Goal: Communication & Community: Answer question/provide support

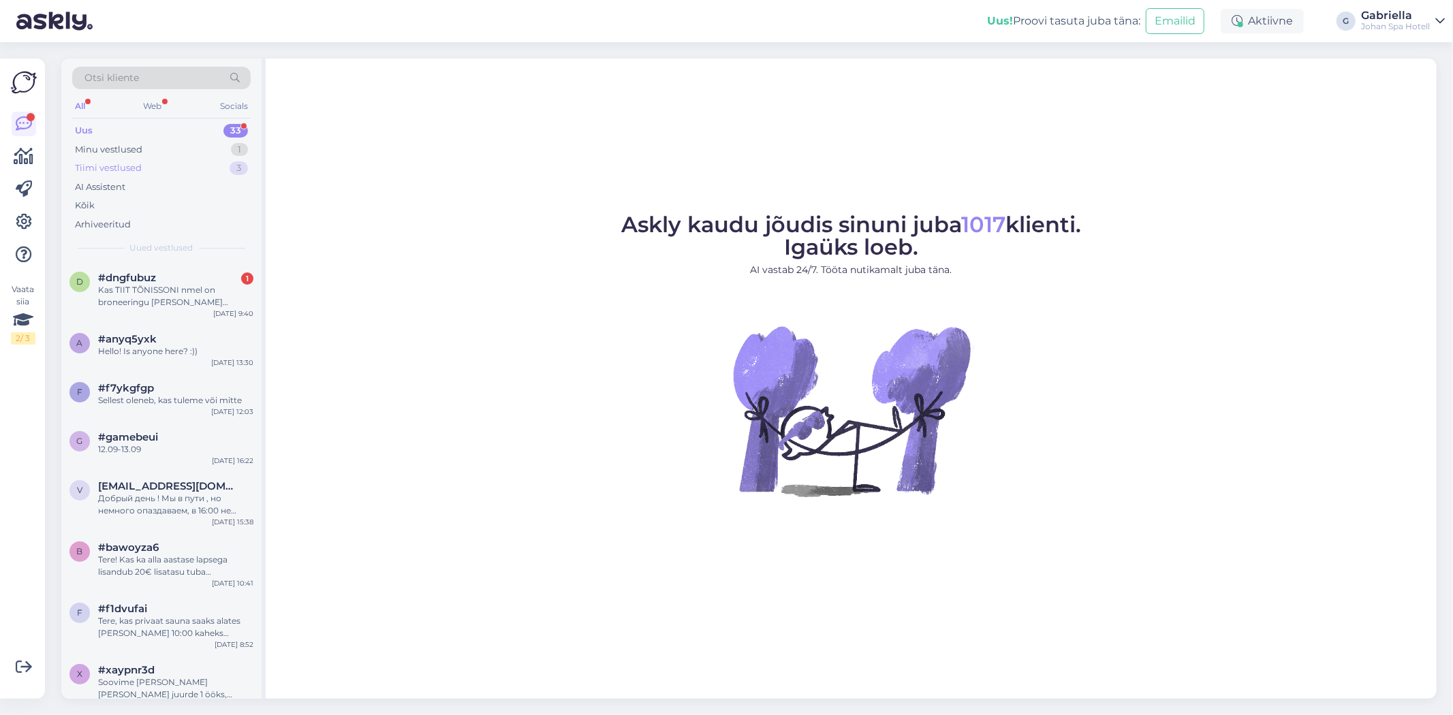
click at [167, 170] on div "Tiimi vestlused 3" at bounding box center [161, 168] width 178 height 19
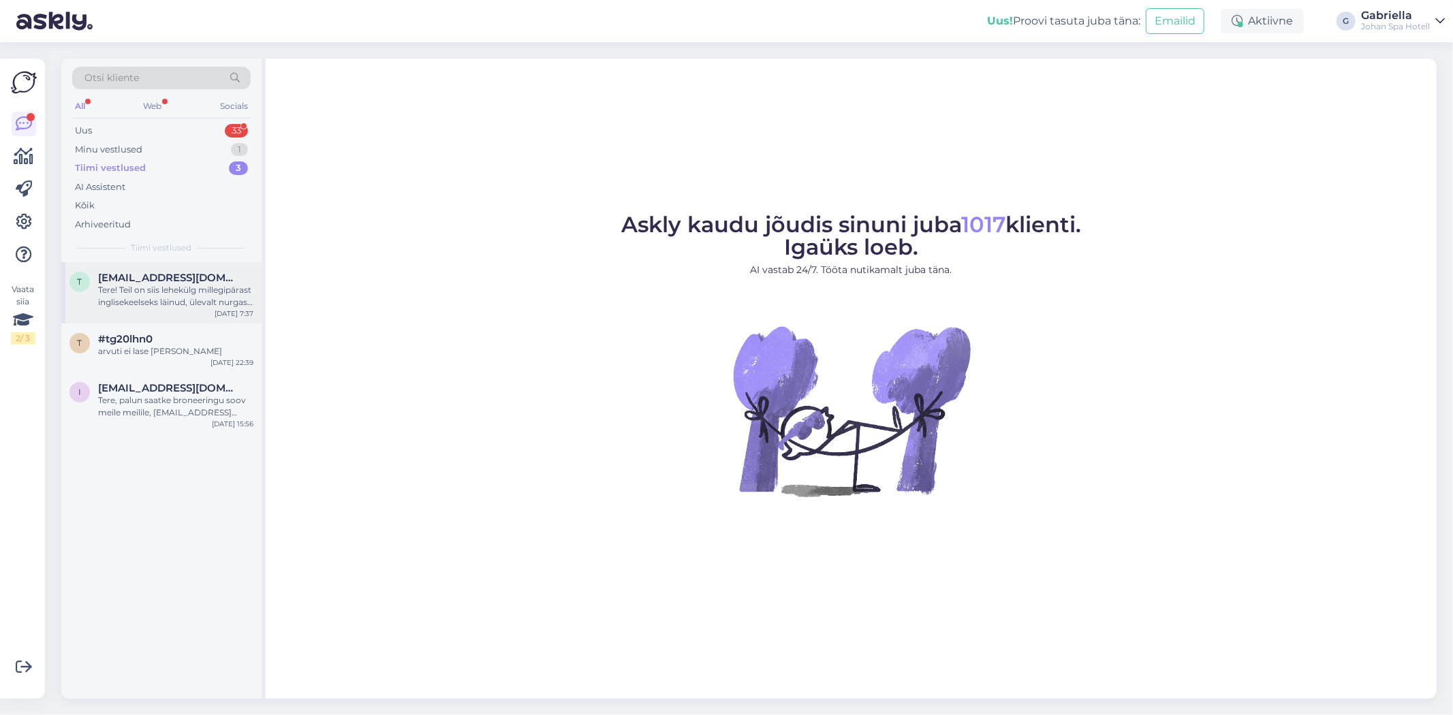
click at [195, 269] on div "t tiit.tonisson@mail.ee Tere! Teil on siis lehekülg millegipärast inglisekeelse…" at bounding box center [161, 292] width 200 height 61
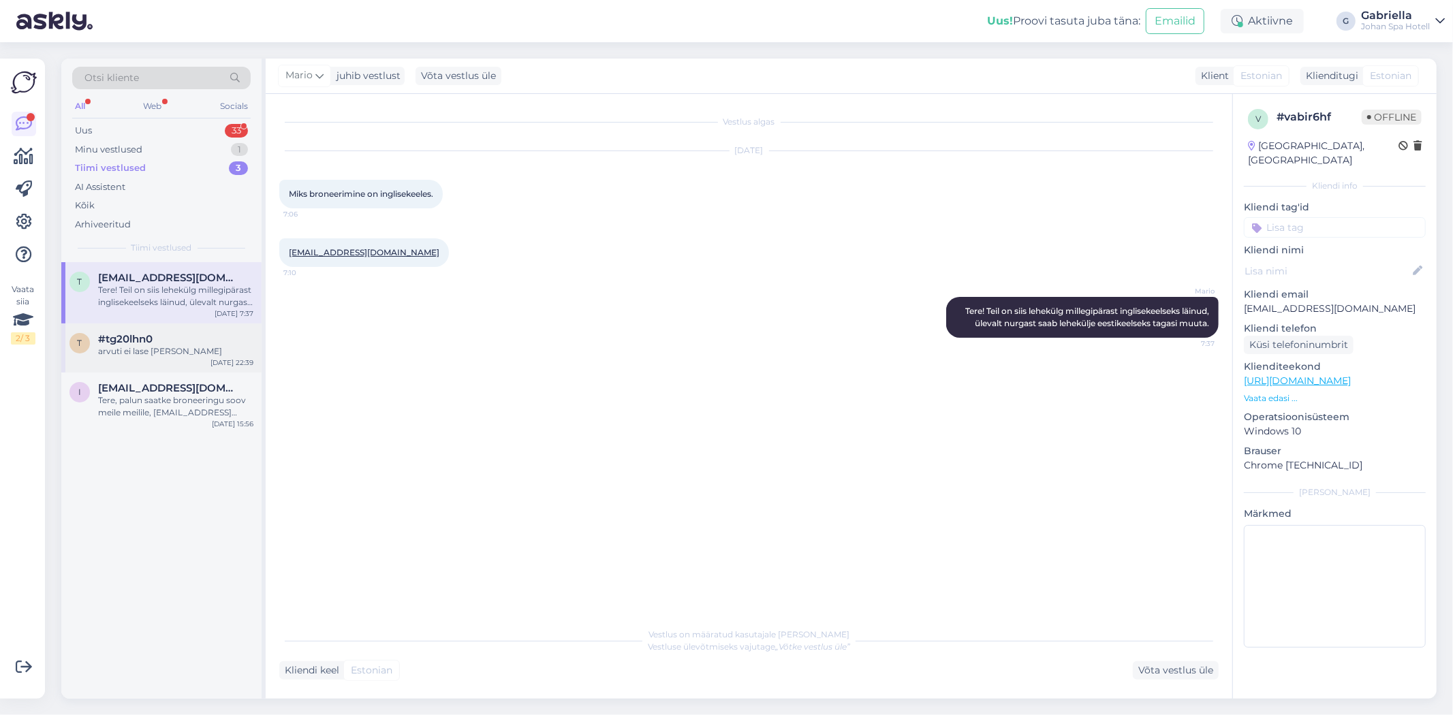
click at [201, 329] on div "t #tg20lhn0 arvuti ei lase seda teha Oct 2 22:39" at bounding box center [161, 348] width 200 height 49
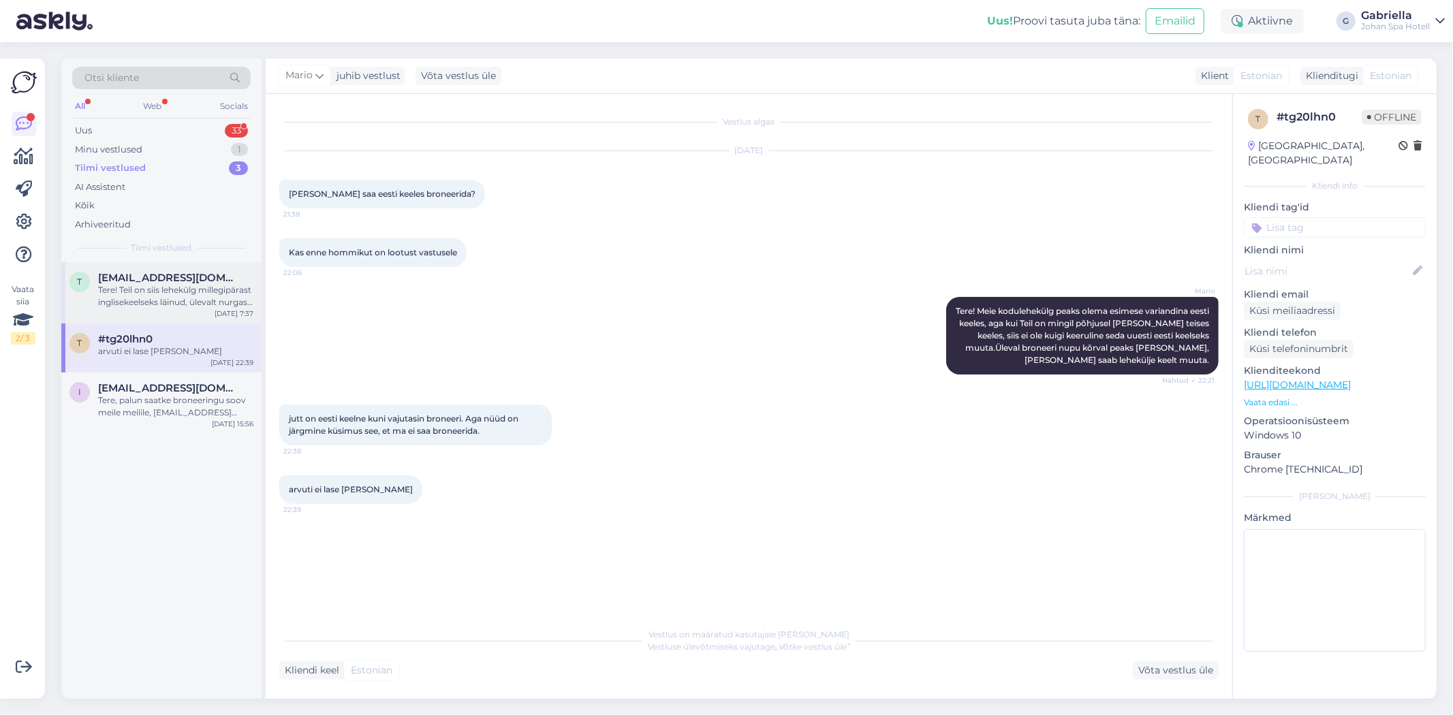
click at [192, 296] on div "Tere! Teil on siis lehekülg millegipärast inglisekeelseks läinud, ülevalt nurga…" at bounding box center [175, 296] width 155 height 25
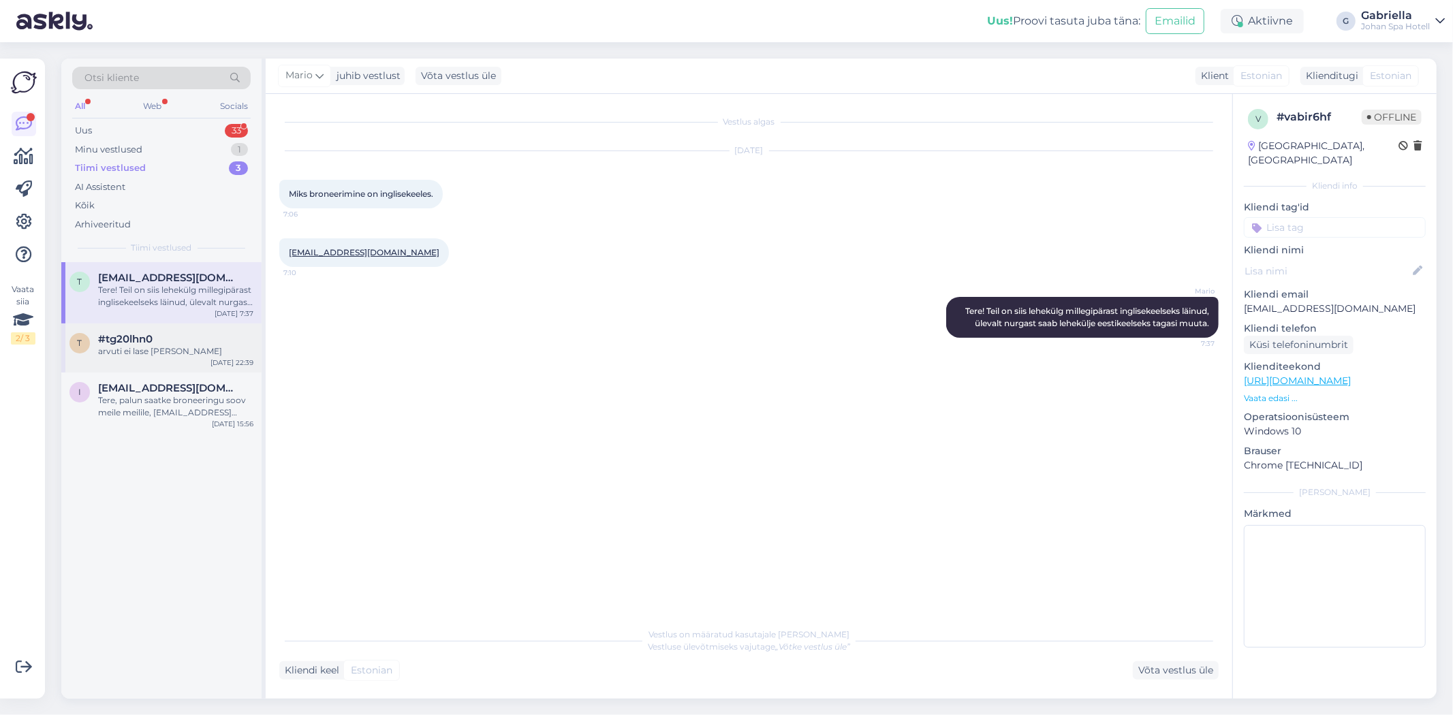
click at [196, 335] on div "#tg20lhn0" at bounding box center [175, 339] width 155 height 12
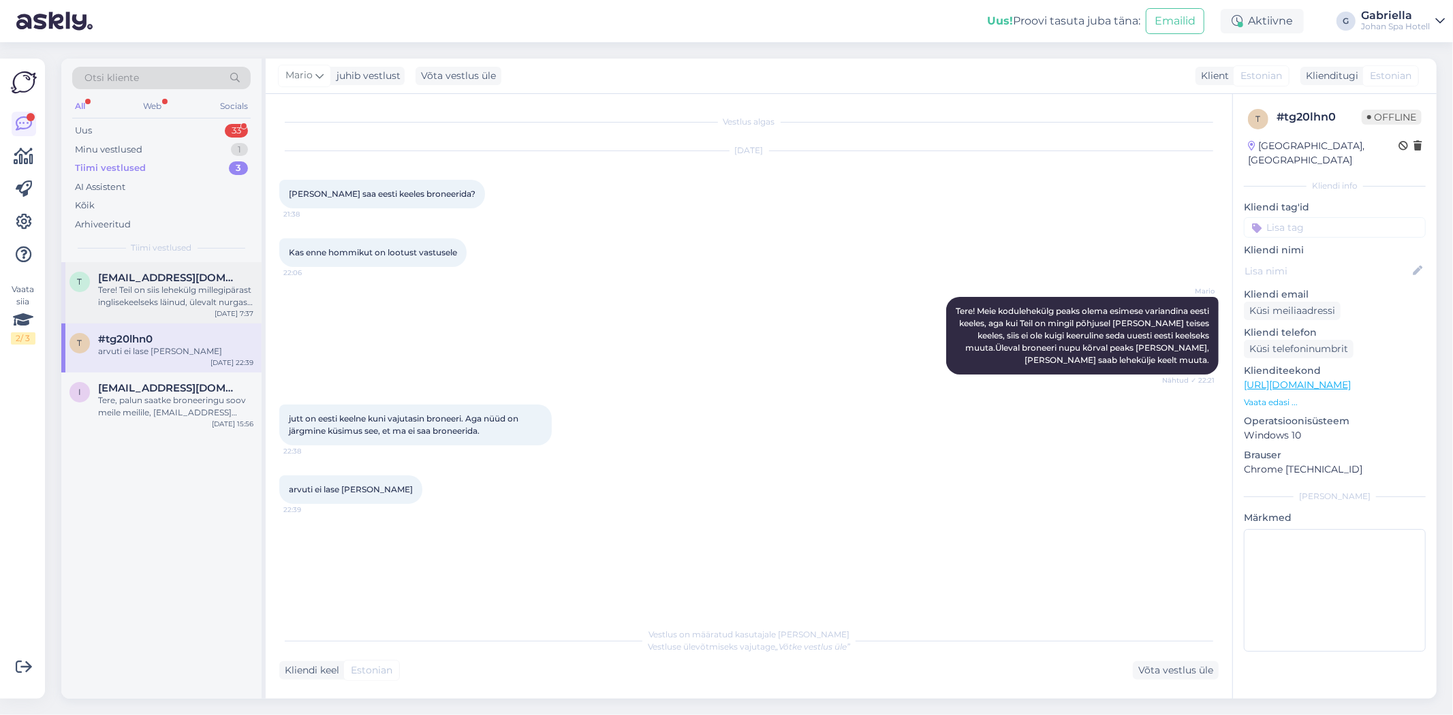
click at [187, 285] on div "Tere! Teil on siis lehekülg millegipärast inglisekeelseks läinud, ülevalt nurga…" at bounding box center [175, 296] width 155 height 25
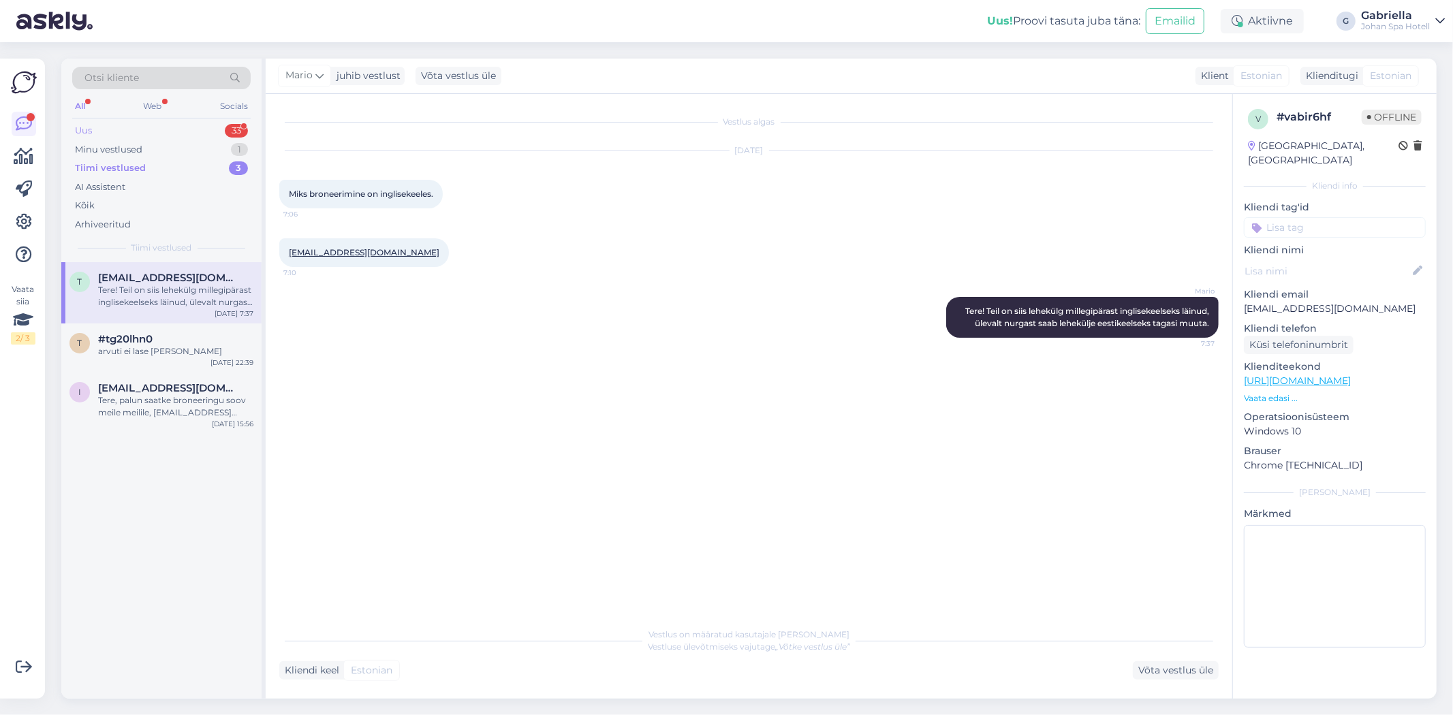
click at [161, 128] on div "Uus 33" at bounding box center [161, 130] width 178 height 19
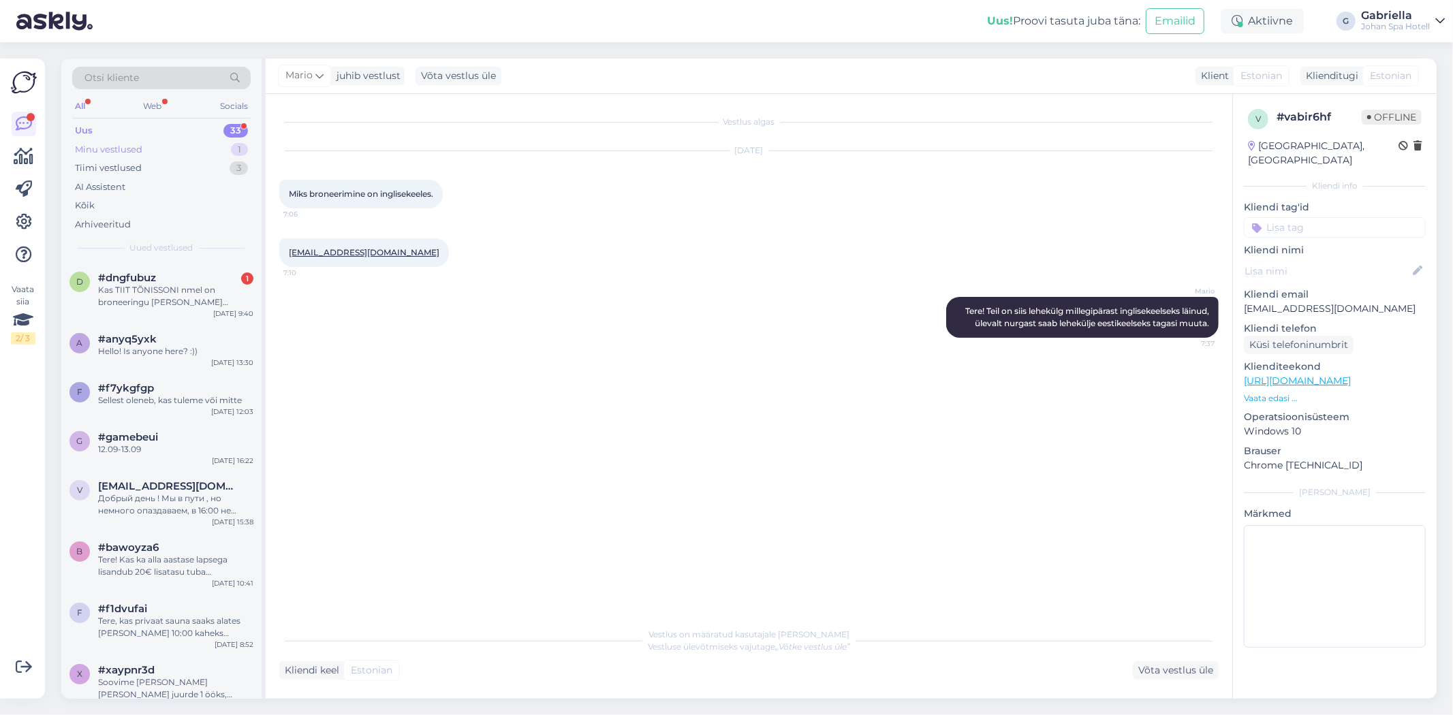
click at [178, 148] on div "Minu vestlused 1" at bounding box center [161, 149] width 178 height 19
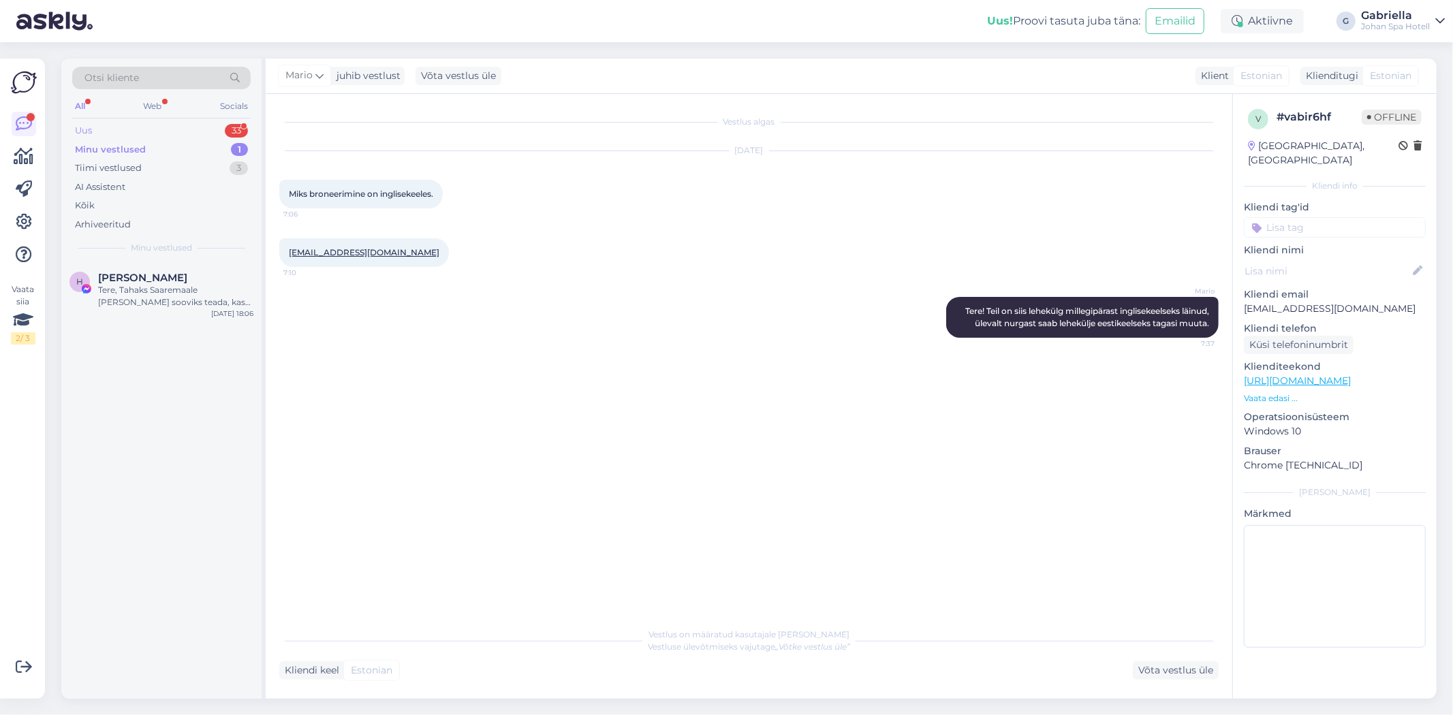
click at [158, 125] on div "Uus 33" at bounding box center [161, 130] width 178 height 19
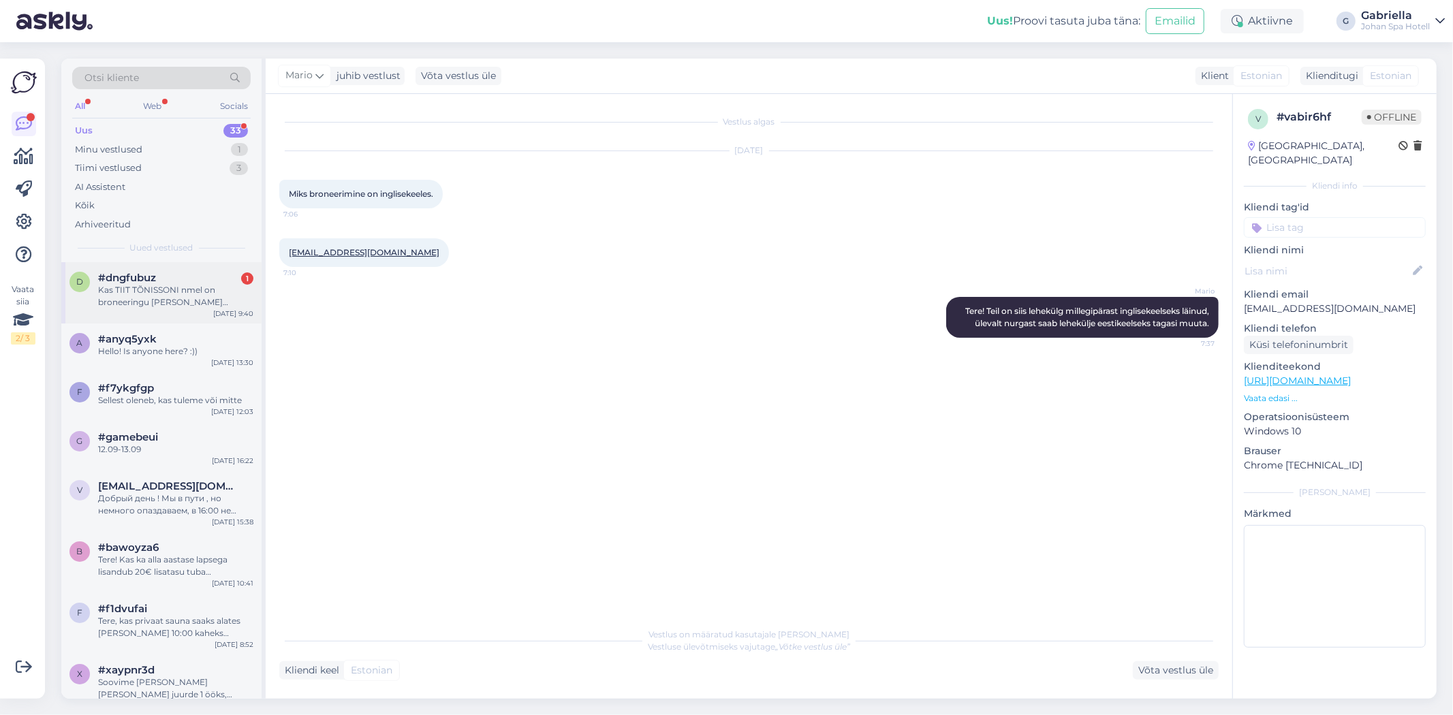
click at [173, 272] on div "#dngfubuz 1" at bounding box center [175, 278] width 155 height 12
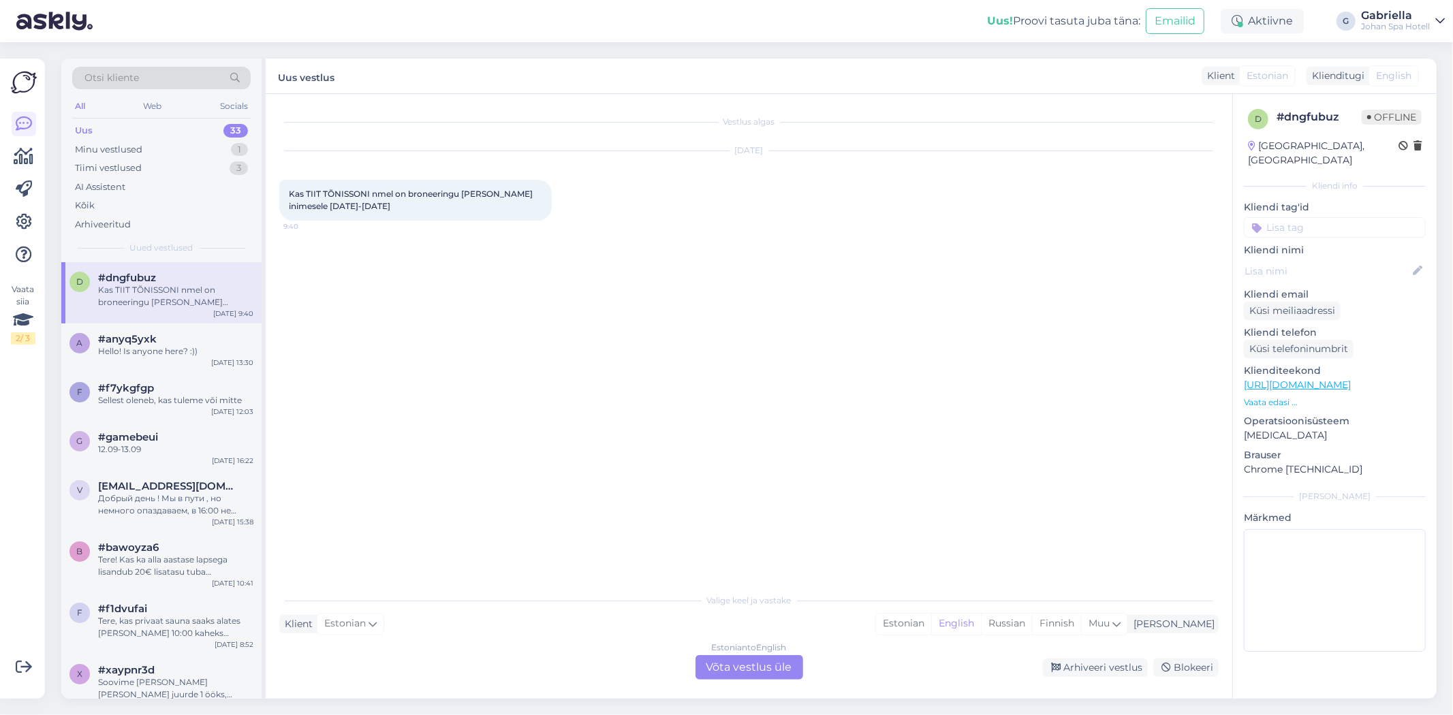
click at [771, 668] on div "Estonian to English Võta vestlus üle" at bounding box center [749, 667] width 108 height 25
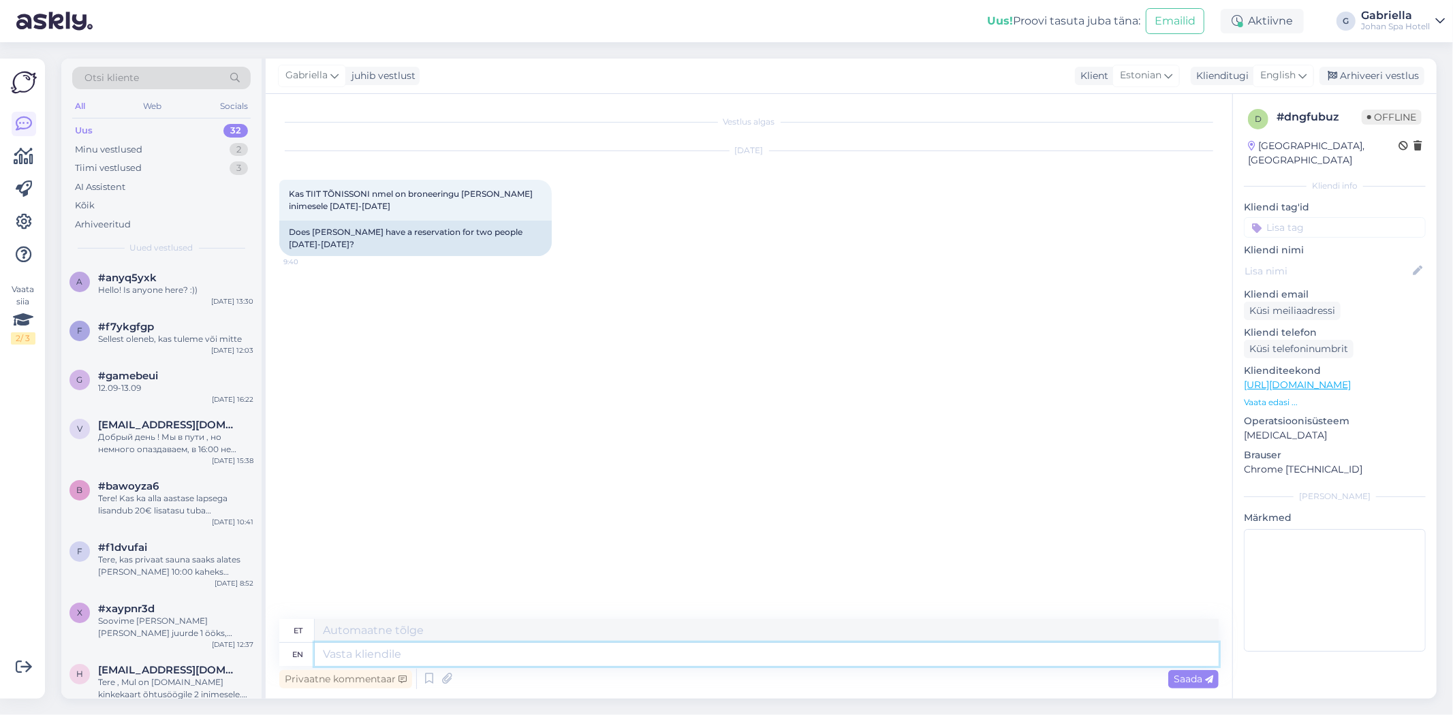
click at [615, 650] on textarea at bounding box center [767, 654] width 904 height 23
type textarea "Tere!"
type textarea "Tere! Seda"
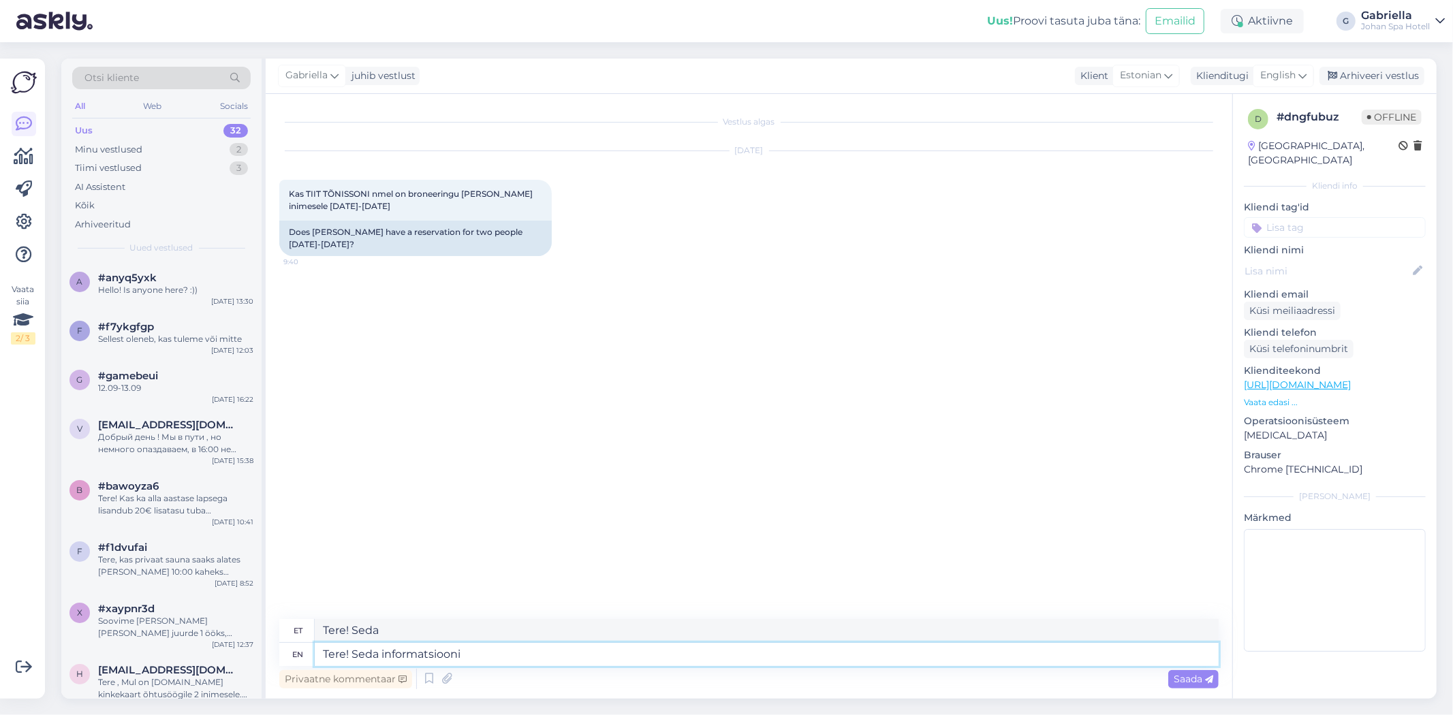
type textarea "Tere! Seda informatsiooni k"
type textarea "Tere! Seda teavet"
type textarea "Tere! Seda informatsiooni kahjuks ei"
type textarea "Tere! Seda informatsiooni kahjuks"
type textarea "Tere! Seda informatsiooni kahjuks ei sa"
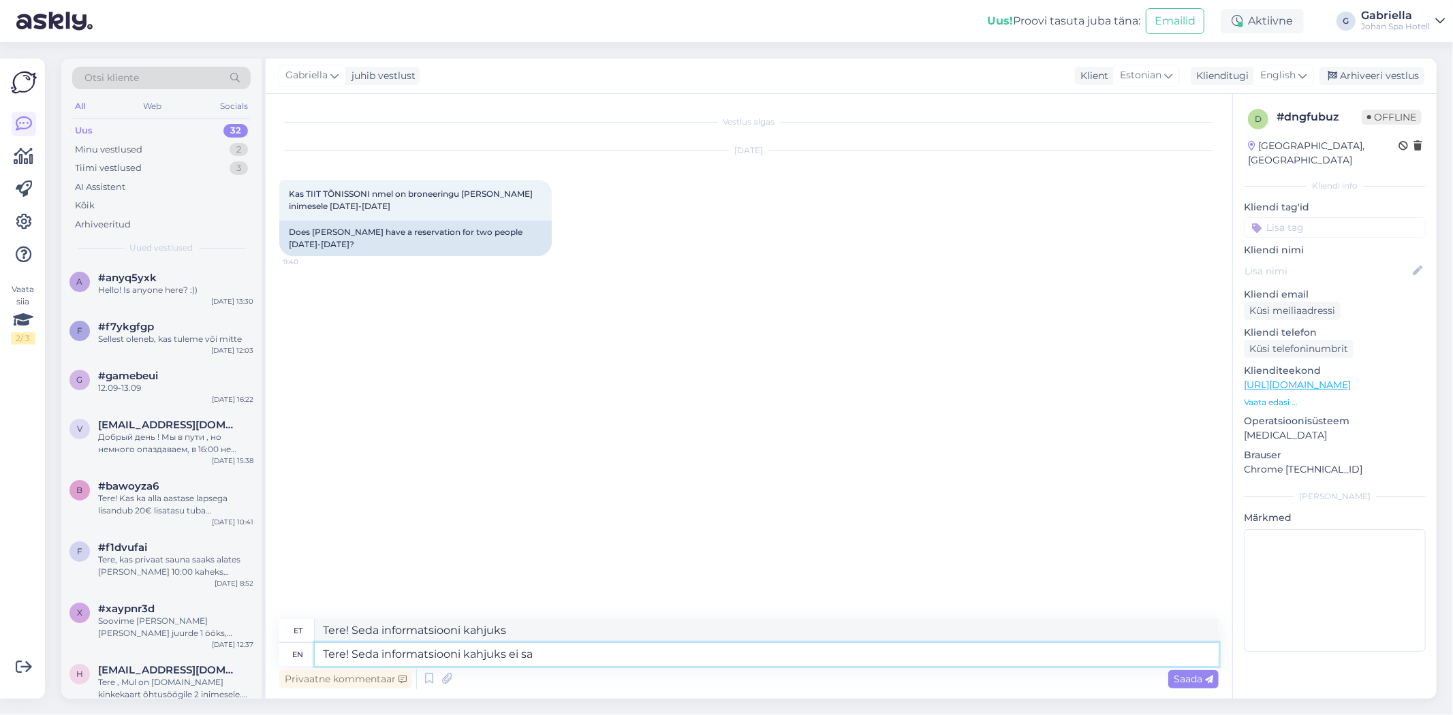
type textarea "Tere! Seda informatsiooni kahjuks ei"
type textarea "Tere! Seda informatsiooni kahjuks ei saa me"
type textarea "Tere! Seda informatsiooni kahjuks ei saa"
type textarea "Tere! Seda informatsiooni kahjuks ei saa me"
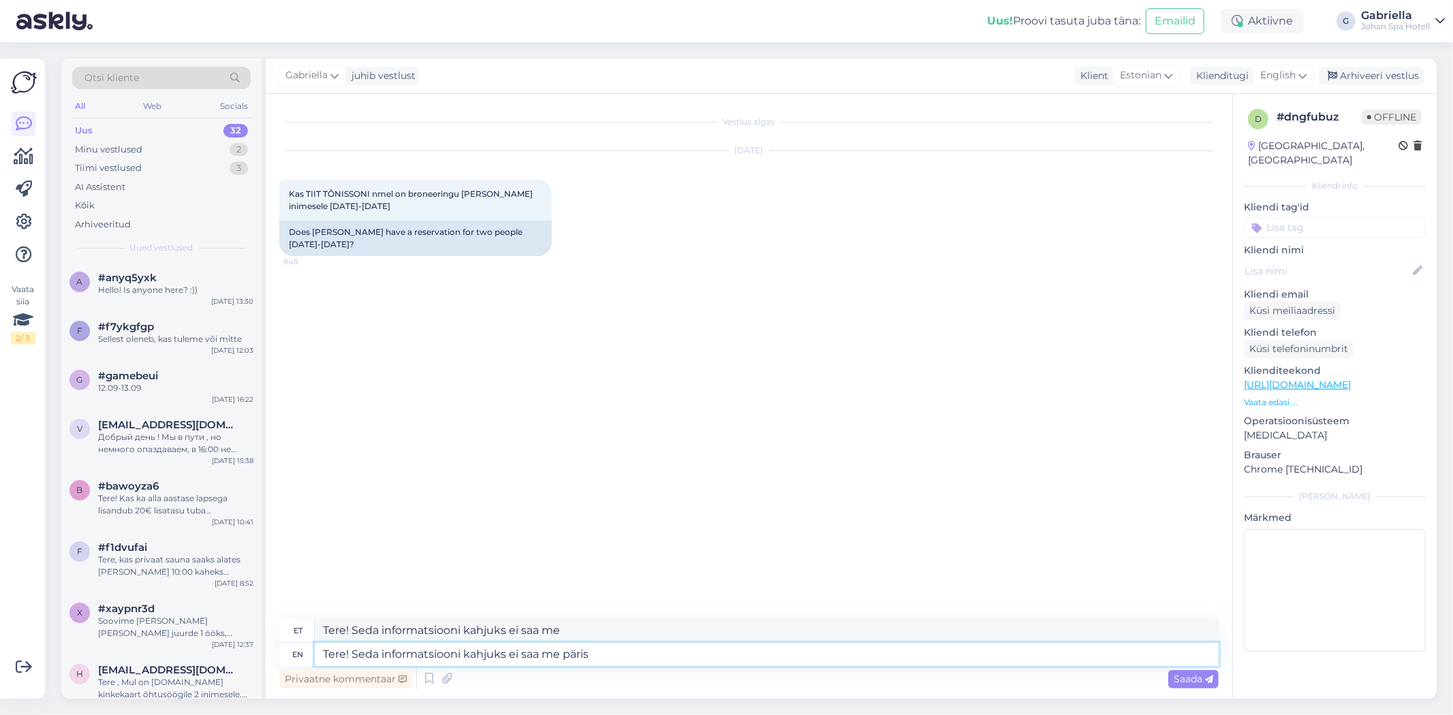
type textarea "Tere! Seda informatsiooni kahjuks ei saa me päris"
type textarea "Tere! Seda informatsiooni kahjuks ei saa me"
type textarea "Tere! Seda informatsiooni kahjuks ei saa me jagada"
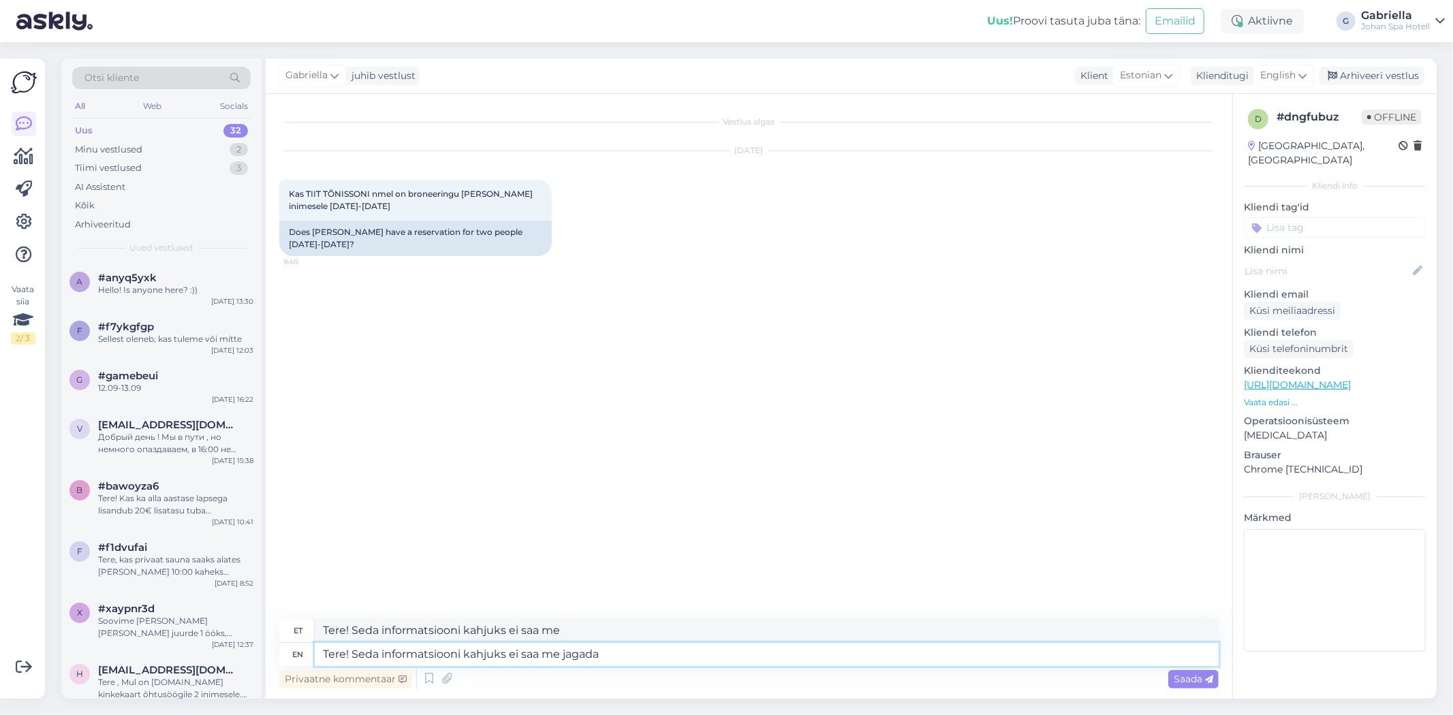
type textarea "Tere! Seda informatsiooni kahjuks ei saa mulle jagada"
type textarea "Tere! Seda informatsiooni kahjuks ei saa me jagada,"
type textarea "Tere! Seda informatsiooni kahjuks ei saa mulle jagada,"
type textarea "Tere! Seda informatsiooni kahjuks ei saa me jagada, so"
type textarea "Tere! Seda informatsiooni kahjuks ei saa mulle jagada, nii"
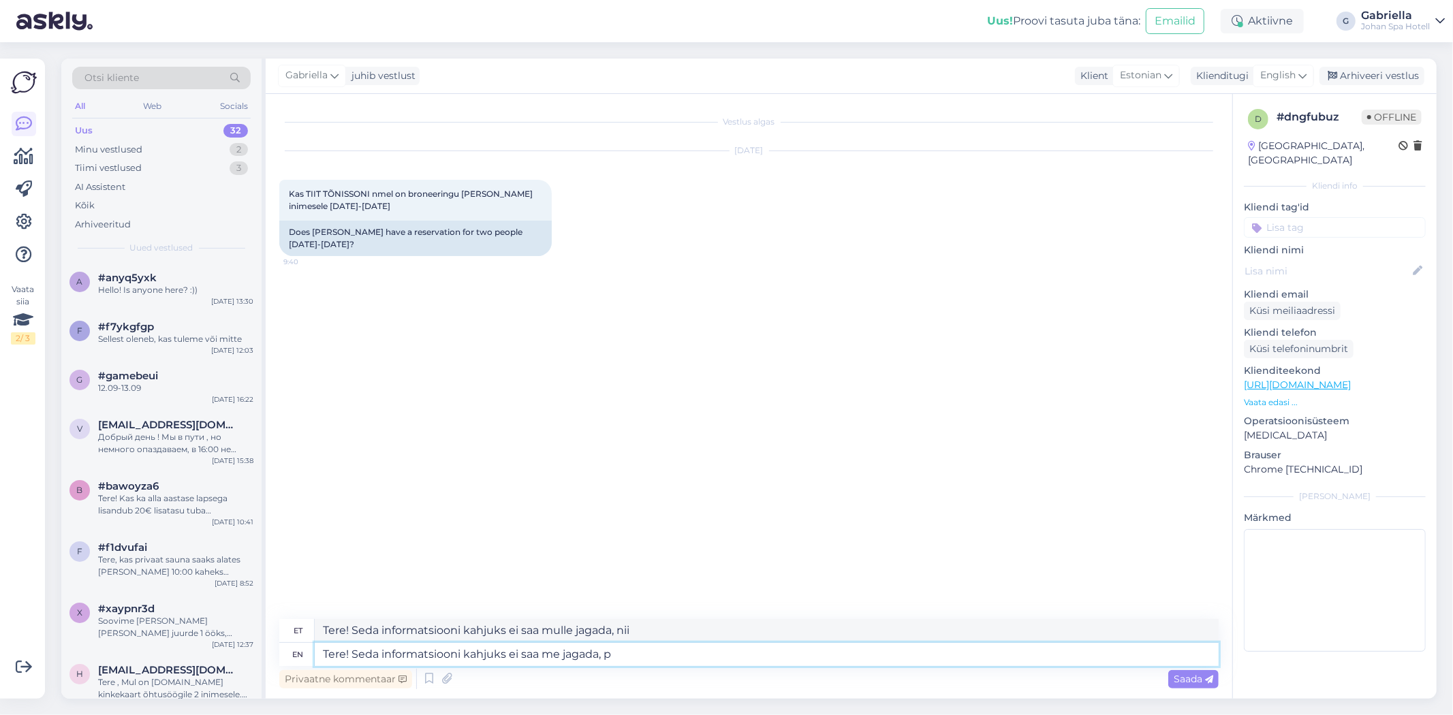
type textarea "Tere! Seda informatsiooni kahjuks ei saa me jagada, pa"
type textarea "Tere! Seda informatsiooni kahjuks ei saa mulle jagada,"
type textarea "Tere! Seda informatsiooni kahjuks ei saa me jagada, palue"
type textarea "Tere! Seda informatsiooni kahjuks ei saa mulle jagada, palue"
type textarea "Tere! Seda informatsiooni kahjuks ei saa me jagada, palume"
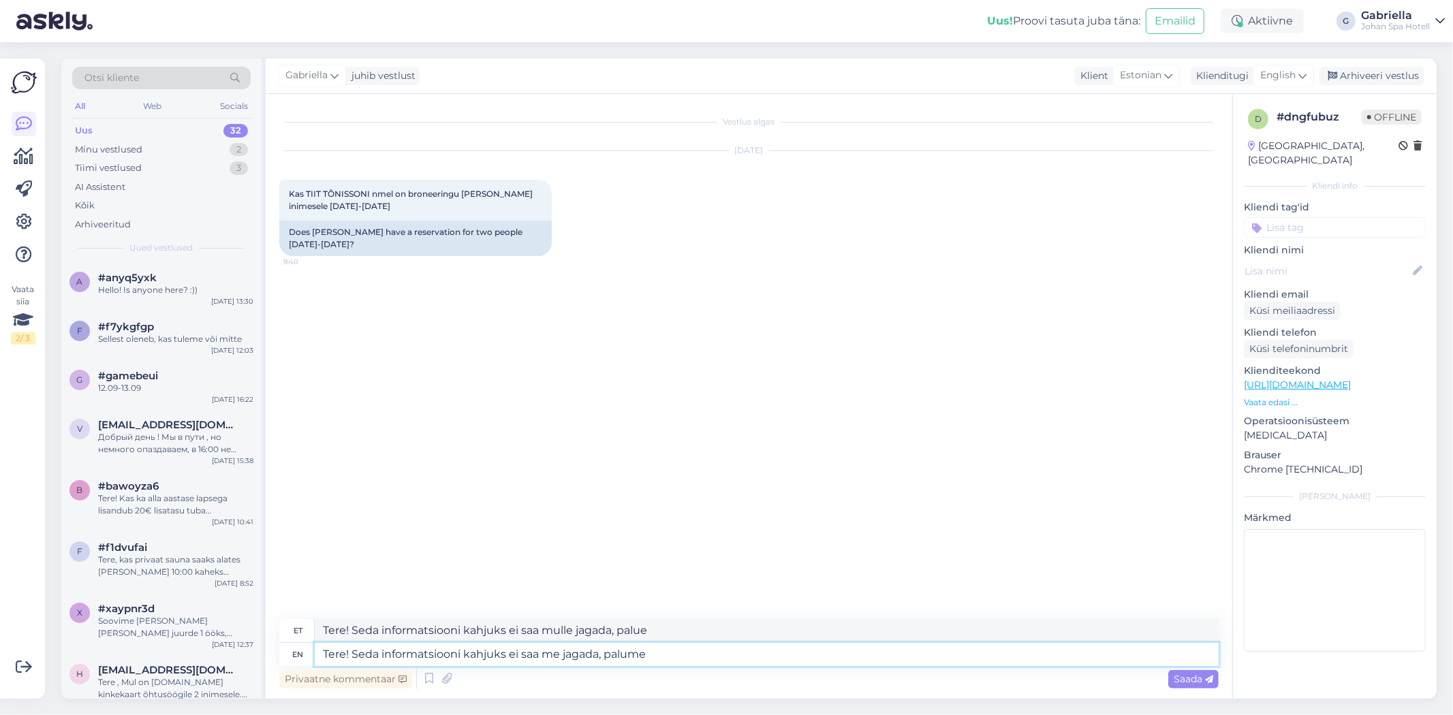
type textarea "Tere! Seda informatsiooni kahjuks ei saa mulle jagada, palume"
type textarea "Tere! Seda informatsiooni kahjuks ei saa me jagada, palume Teil"
type textarea "Tere! Seda informatsiooni kahjuks ei saa mulle jagada, palume Teil"
type textarea "Tere! Seda informatsiooni kahjuks ei saa me jagada, palume Teil meile"
type textarea "Tere! Seda informatsiooni kahjuks ei saa mulle jagada, palume Teile meile"
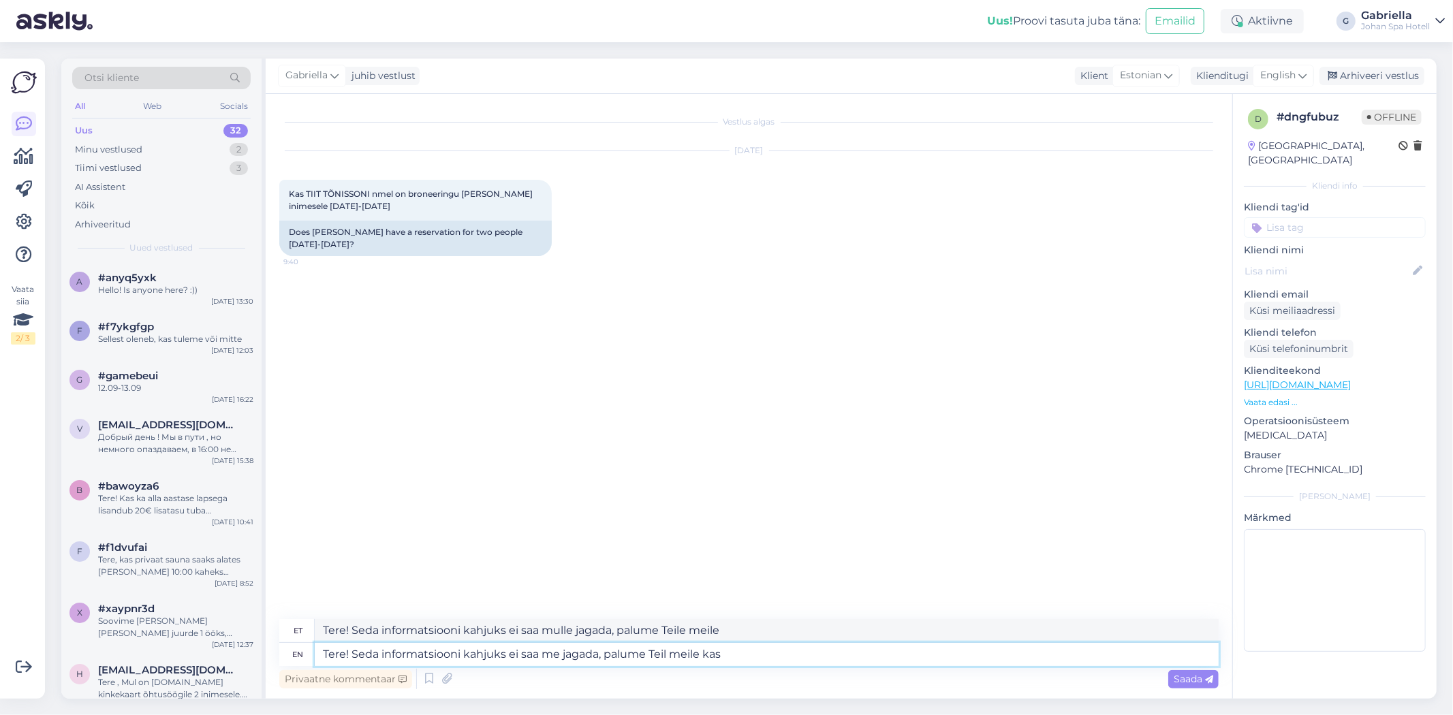
type textarea "Tere! Seda informatsiooni kahjuks ei saa me jagada, palume Teil meile kas"
type textarea "Tere! Seda informatsiooni kahjuks ei saa mulle jagada, palume Teil meile kas"
type textarea "Tere! Seda informatsiooni kahjuks ei saa me jagada, palume Teil meile sa"
type textarea "Tere! Seda informatsiooni kahjuks ei saa mulle jagada, palume Teile meile"
type textarea "Tere! Seda informatsiooni kahjuks ei saa me jagada, palume Teil meile saata e-"
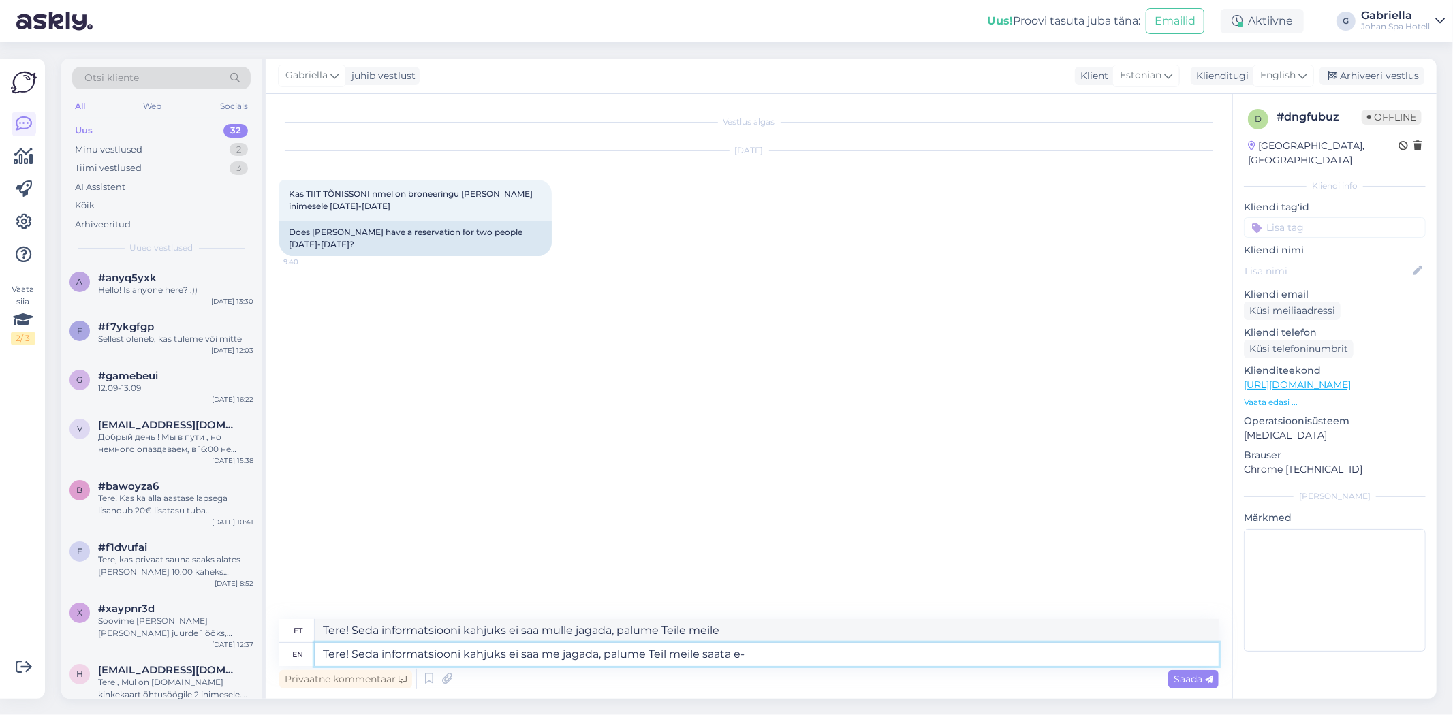
type textarea "Tere! Seda informatsiooni kahjuks ei saa mulle jagada, palume Teile meile saata"
type textarea "Tere! Seda informatsiooni kahjuks ei saa me jagada, palume Teil meile saata e-m…"
type textarea "Tere! Seda informatsiooni kahjuks ei saa mulle jagada, palume Teile saata e-mail"
type textarea "Tere! Seda informatsiooni kahjuks ei saa me jagada, palume Teil meile saata e-m…"
type textarea "Tere! Seda informatsiooni kahjuks ei saa mulle jagada, palume Teile saata e-mai…"
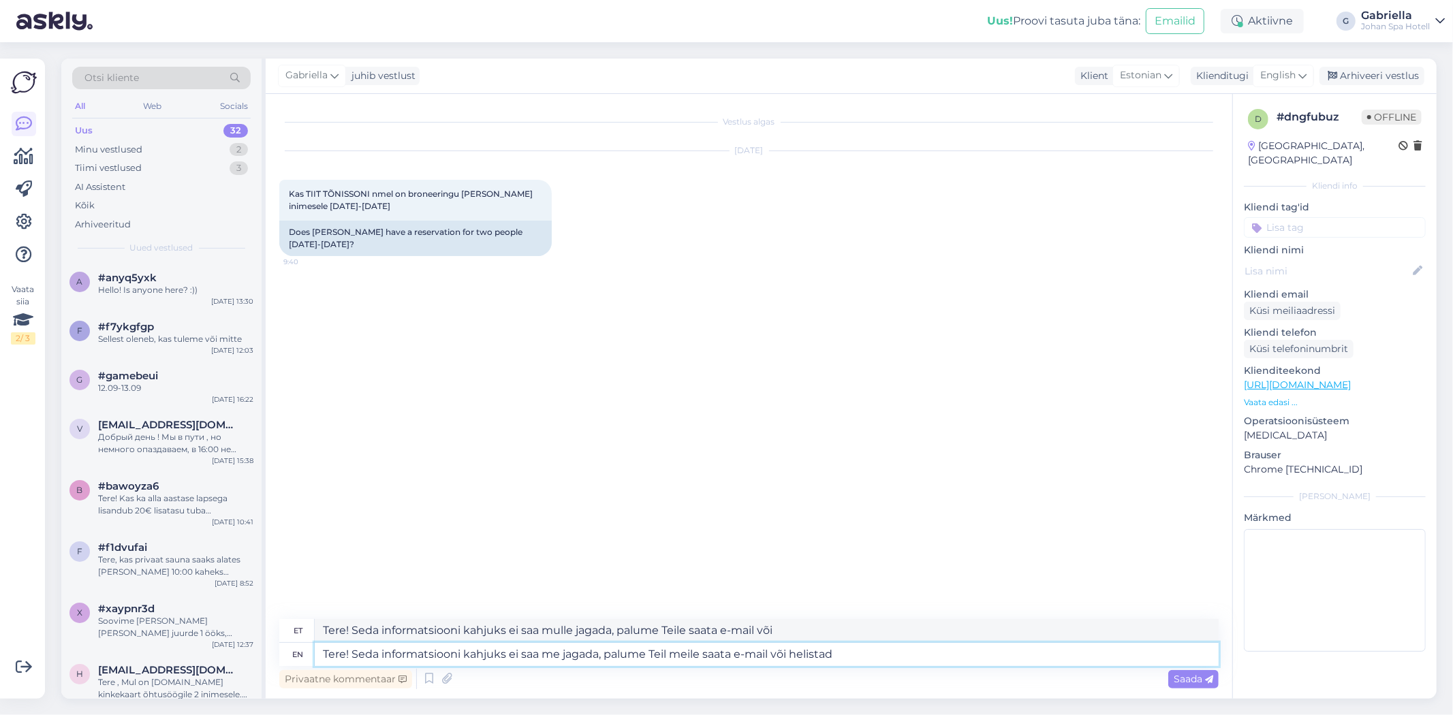
type textarea "Tere! Seda informatsiooni kahjuks ei saa me jagada, palume Teil meile saata e-m…"
type textarea "Tere! Seda informatsiooni kahjuks ei saa mulle jagada, palume Teile saata e-mai…"
click at [770, 658] on textarea "Tere! Seda informatsiooni kahjuks ei saa me jagada, palume Teil meile saata e-m…" at bounding box center [767, 654] width 904 height 23
type textarea "Tere! Seda informatsiooni kahjuks ei saa me jagada, palume Teil meile saata e-m…"
type textarea "Tere! Seda informatsiooni kahjuks ei saa mulle jagada, palume Teile meile saata…"
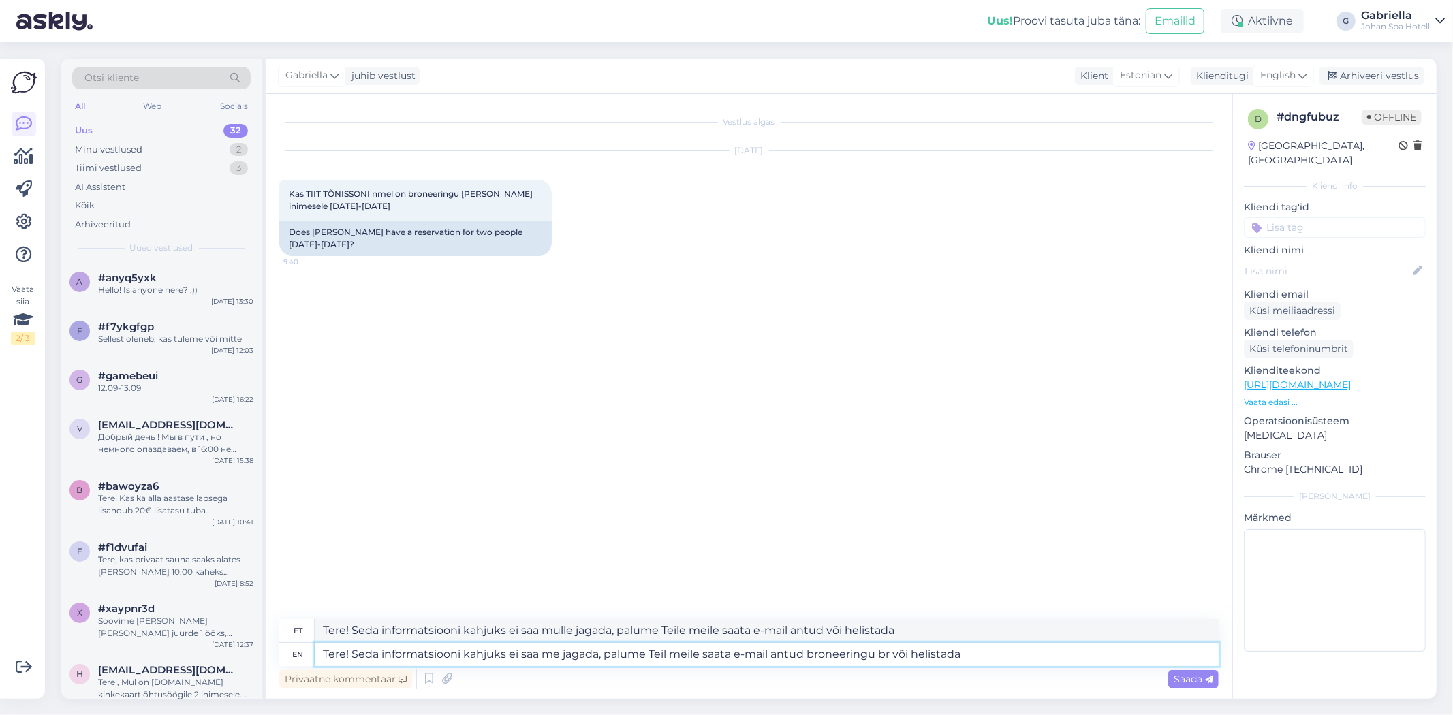
type textarea "Tere! Seda informatsiooni kahjuks ei saa me jagada, palume Teil meile saata e-m…"
type textarea "Tere! Seda informatsiooni kahjuks ei saa mulle jagada, palume Teile saata e-mai…"
type textarea "Tere! Seda informatsiooni kahjuks ei saa me jagada, palume Teil meile saata e-m…"
type textarea "Tere! Seda informatsiooni kahjuks ei saa mulle jagada, palume Teil meile saata …"
click at [1076, 659] on textarea "Tere! Seda informatsiooni kahjuks ei saa me jagada, palume Teil meile saata e-m…" at bounding box center [767, 654] width 904 height 23
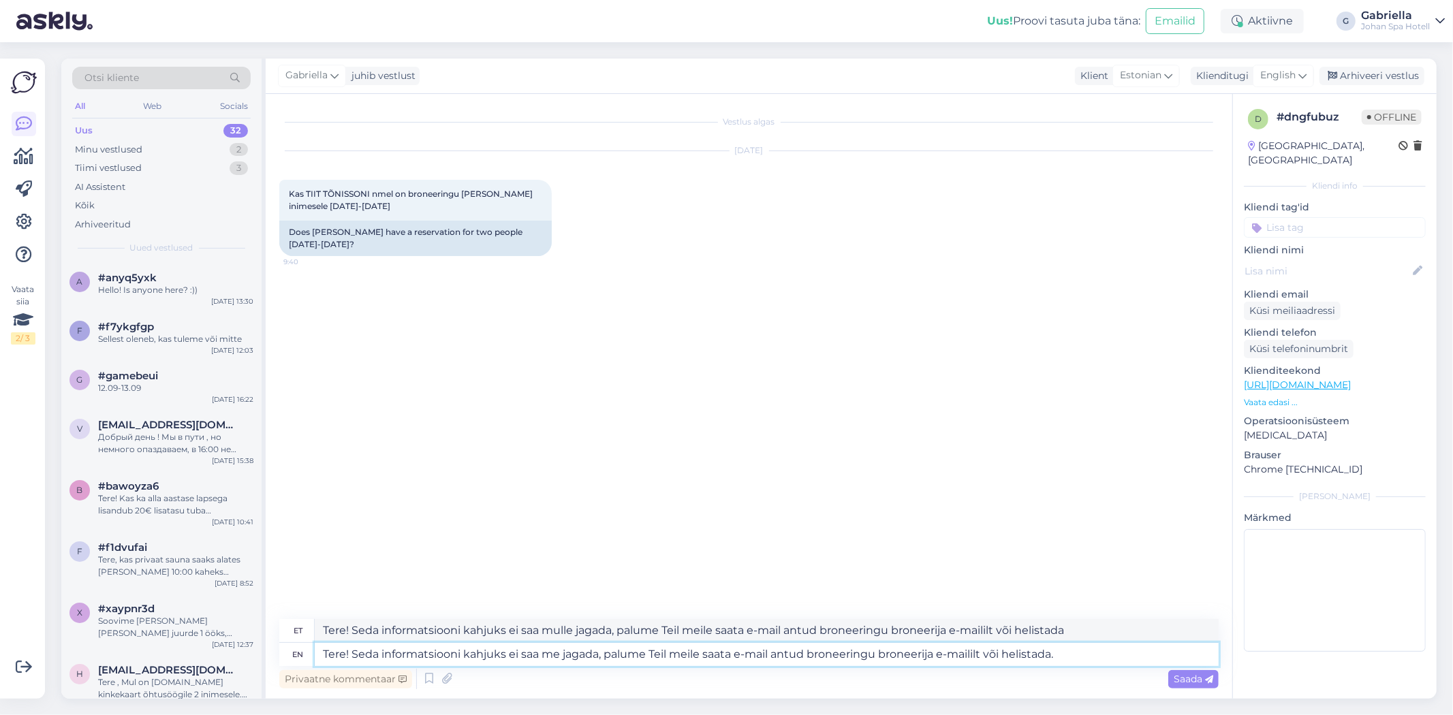
type textarea "Tere! Seda informatsiooni kahjuks ei saa me jagada, palume Teil meile saata e-m…"
type textarea "Tere! Seda informatsiooni kahjuks ei saa mulle jagada, palume Teile saata e-mai…"
type textarea "Tere! Seda informatsiooni kahjuks ei saa me jagada, palume Teil meile saata e-m…"
type textarea "Tere! Seda informatsiooni kahjuks ei saa mulle jagada, palume Teile saata e-mai…"
click at [695, 658] on textarea "Tere! Seda informatsiooni kahjuks ei saa me jagada, palume Teil meile saata e-m…" at bounding box center [767, 654] width 904 height 23
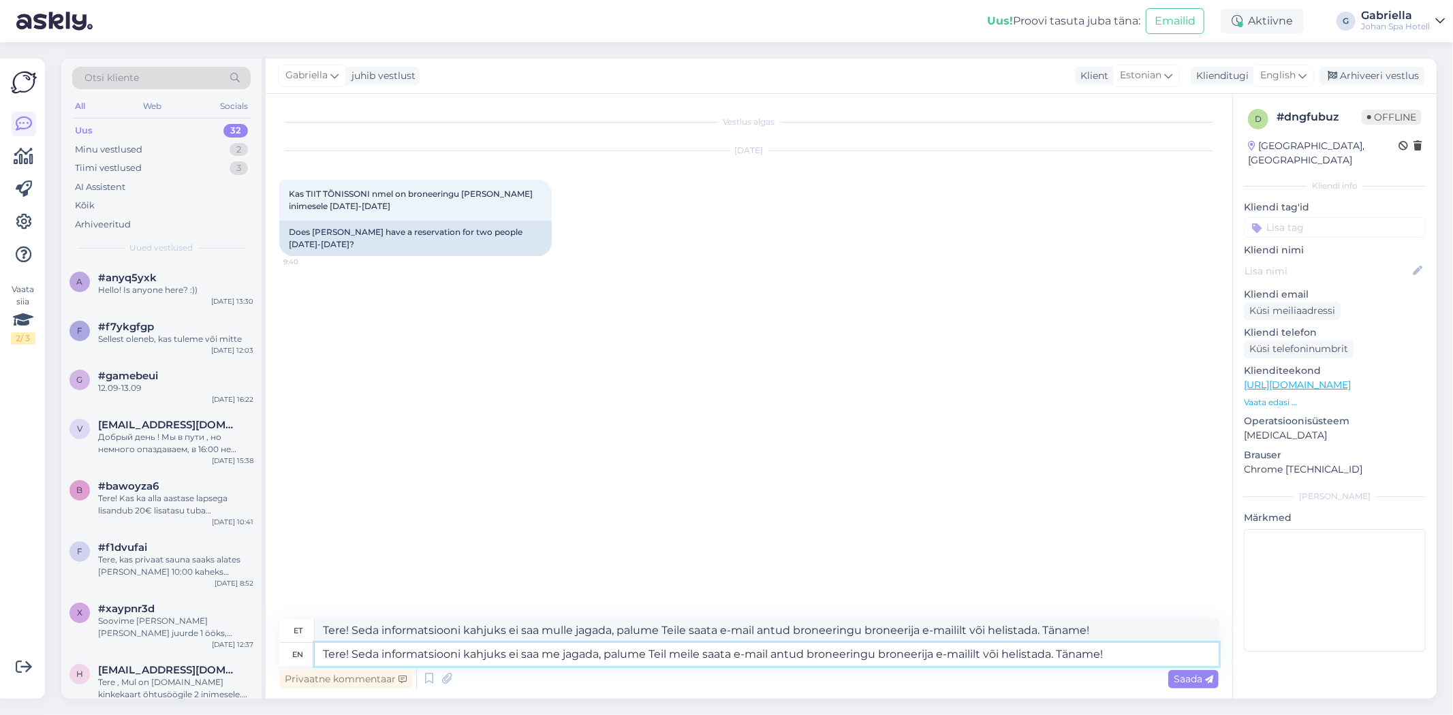
click at [695, 658] on textarea "Tere! Seda informatsiooni kahjuks ei saa me jagada, palume Teil meile saata e-m…" at bounding box center [767, 654] width 904 height 23
click at [819, 651] on textarea "Tere! Seda informatsiooni kahjuks ei saa me jagada, palume Teil meile saata e-m…" at bounding box center [767, 654] width 904 height 23
click at [1117, 651] on textarea "Tere! Seda informatsiooni kahjuks ei saa me jagada, palume Teil meile saata e-m…" at bounding box center [767, 654] width 904 height 23
type textarea "Tere! Seda informatsiooni kahjuks ei saa me jagada, palume Teil meile saata e-m…"
click at [1177, 673] on span "Saada" at bounding box center [1194, 679] width 40 height 12
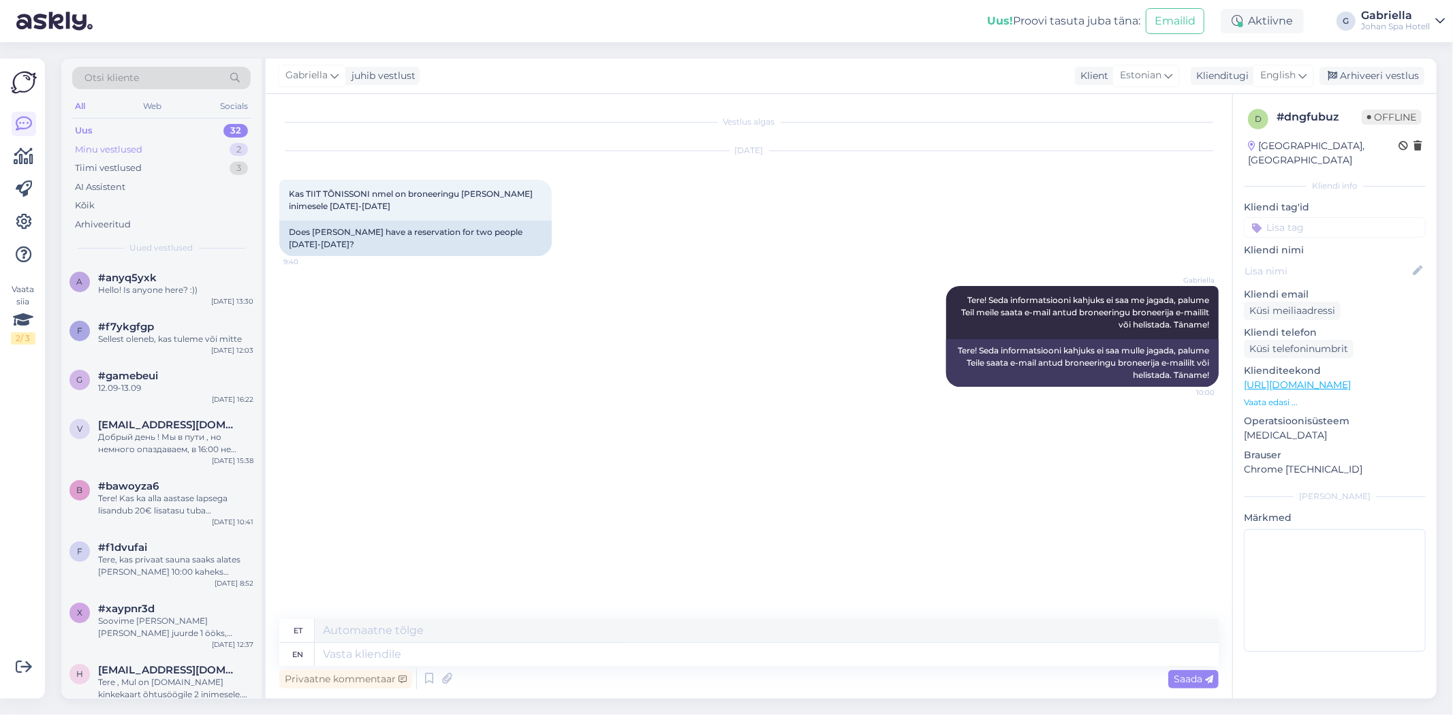
click at [200, 146] on div "Minu vestlused 2" at bounding box center [161, 149] width 178 height 19
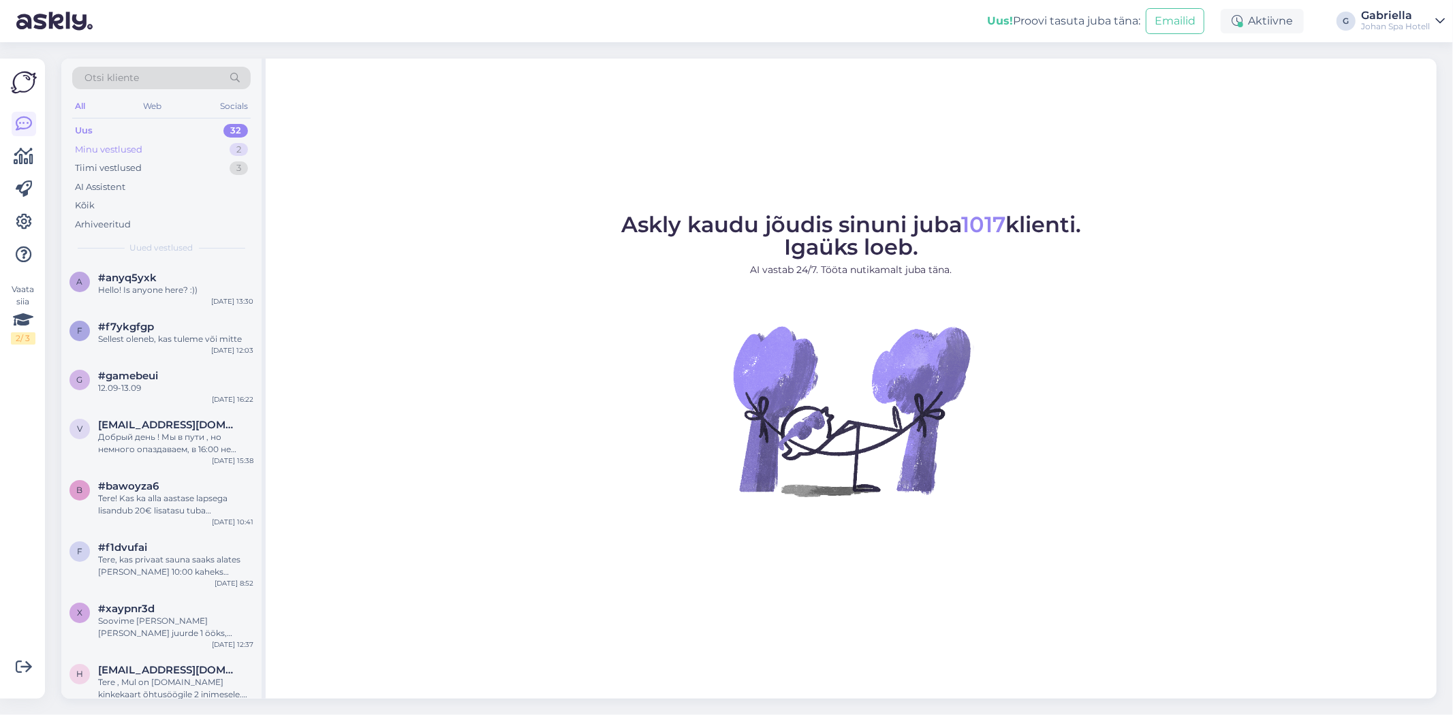
click at [144, 145] on div "Minu vestlused 2" at bounding box center [161, 149] width 178 height 19
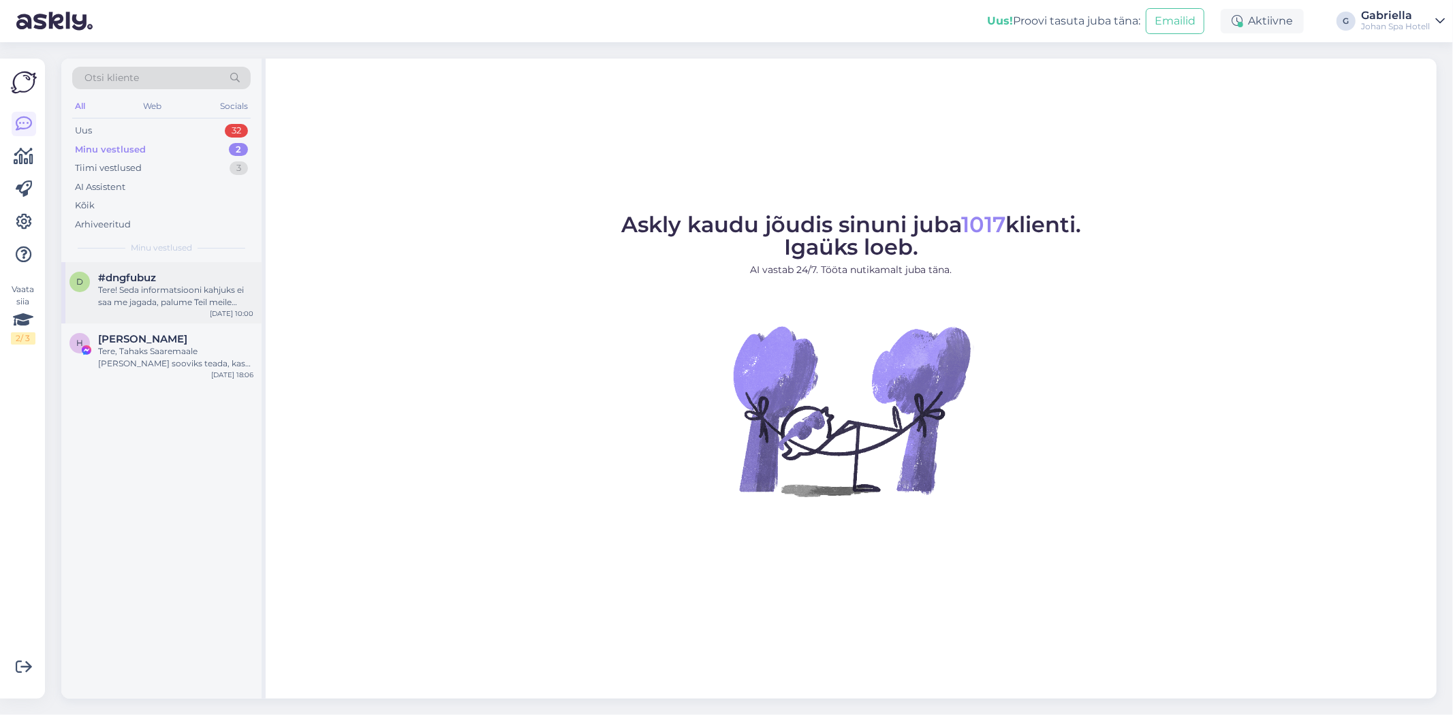
click at [164, 276] on div "#dngfubuz" at bounding box center [175, 278] width 155 height 12
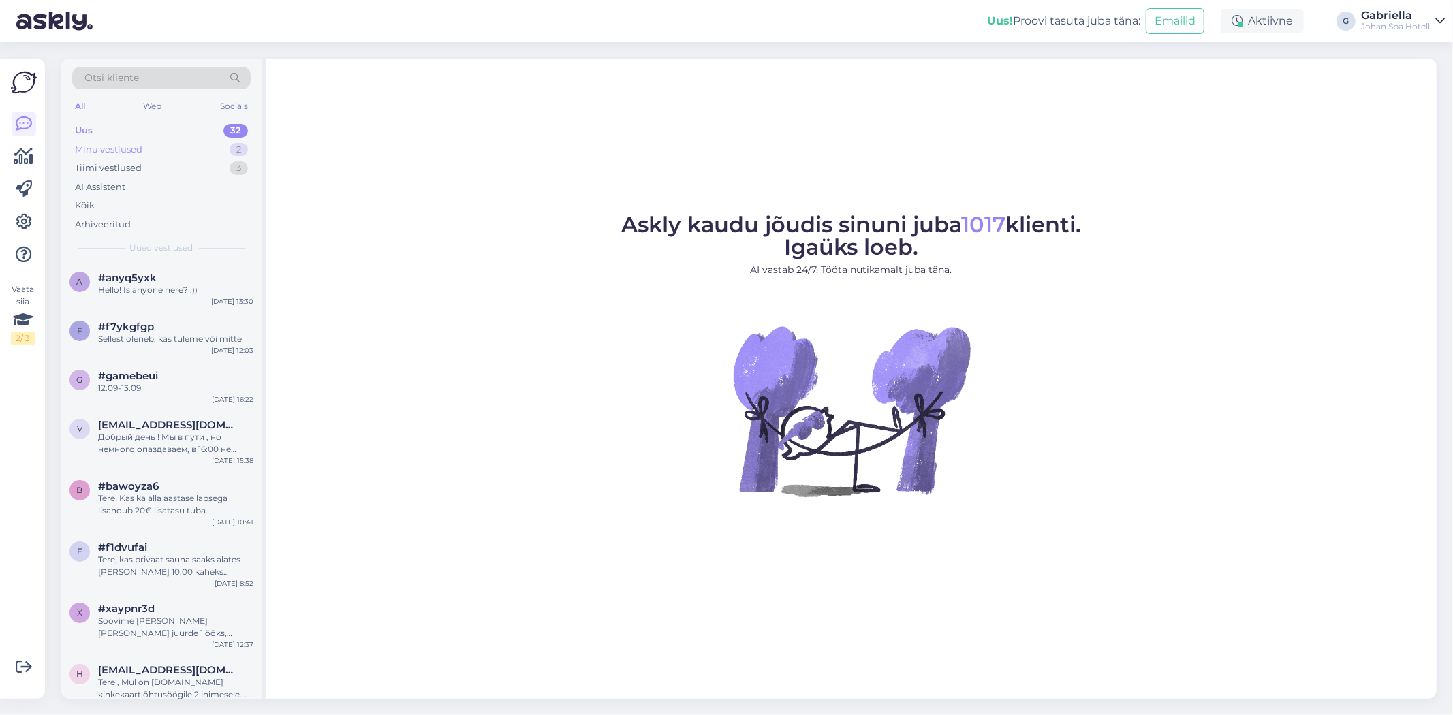
click at [164, 155] on div "Minu vestlused 2" at bounding box center [161, 149] width 178 height 19
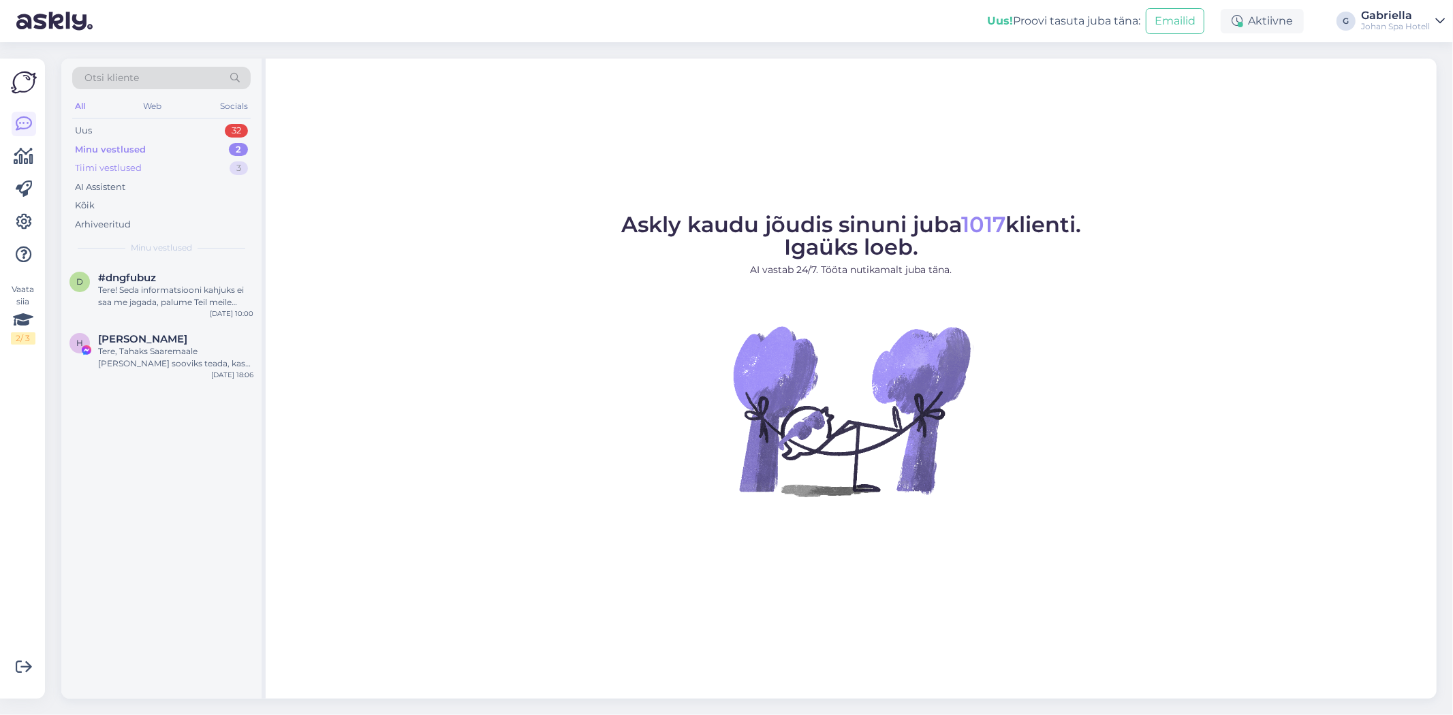
click at [158, 165] on div "Tiimi vestlused 3" at bounding box center [161, 168] width 178 height 19
click at [169, 136] on div "Uus 32" at bounding box center [161, 130] width 178 height 19
